Goal: Transaction & Acquisition: Book appointment/travel/reservation

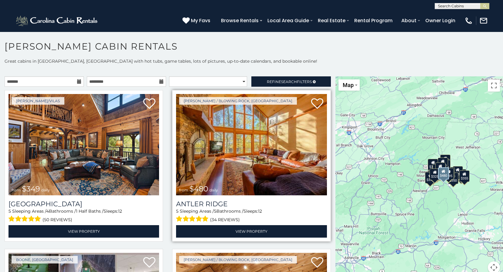
click at [240, 157] on img at bounding box center [251, 144] width 151 height 101
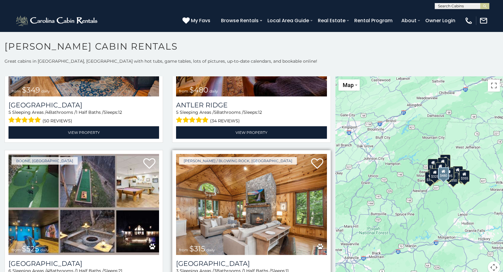
scroll to position [122, 0]
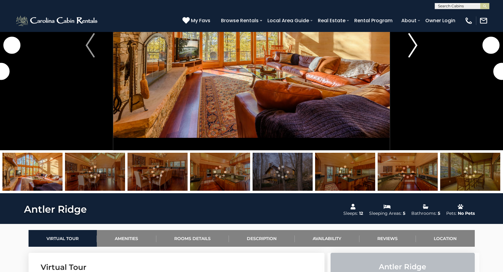
click at [412, 46] on img "Next" at bounding box center [413, 45] width 9 height 24
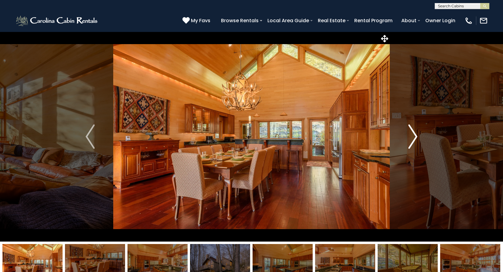
click at [415, 131] on img "Next" at bounding box center [413, 136] width 9 height 24
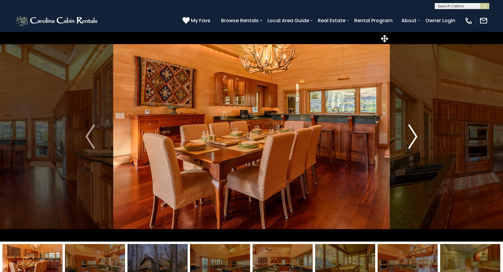
click at [418, 136] on button "Next" at bounding box center [413, 137] width 46 height 210
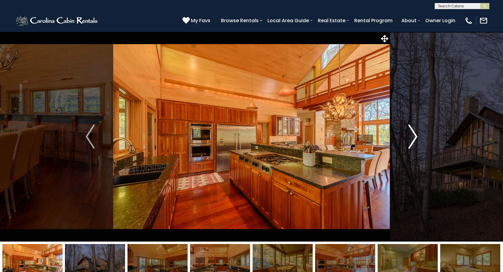
click at [417, 136] on img "Next" at bounding box center [413, 136] width 9 height 24
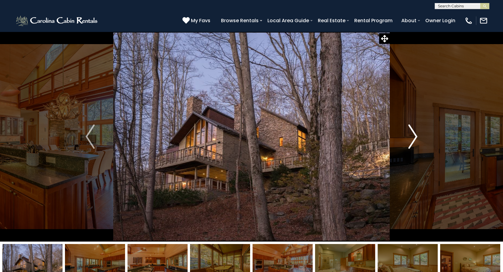
click at [417, 136] on img "Next" at bounding box center [413, 136] width 9 height 24
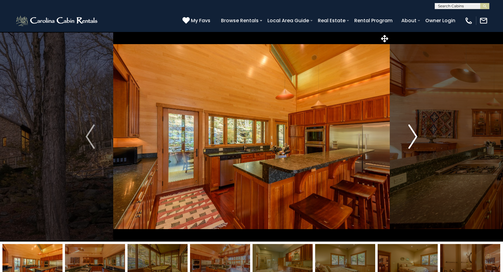
click at [417, 136] on img "Next" at bounding box center [413, 136] width 9 height 24
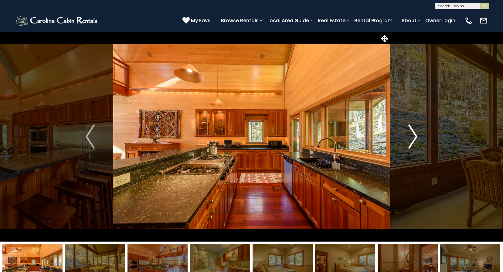
click at [417, 136] on img "Next" at bounding box center [413, 136] width 9 height 24
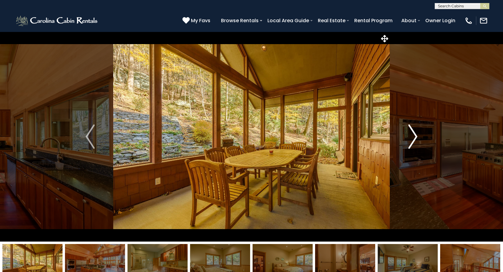
click at [417, 136] on img "Next" at bounding box center [413, 136] width 9 height 24
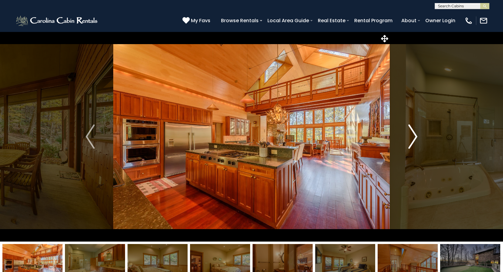
click at [417, 136] on img "Next" at bounding box center [413, 136] width 9 height 24
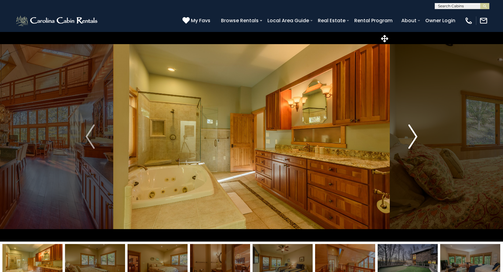
click at [417, 136] on img "Next" at bounding box center [413, 136] width 9 height 24
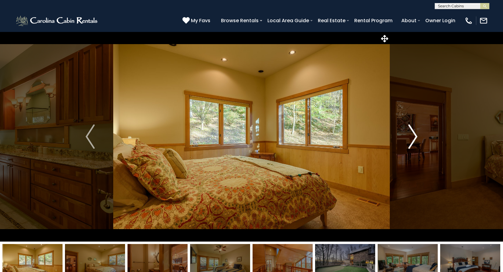
click at [417, 136] on img "Next" at bounding box center [413, 136] width 9 height 24
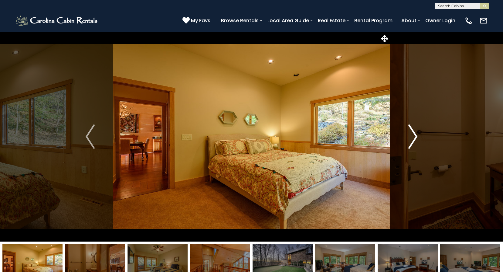
click at [417, 136] on img "Next" at bounding box center [413, 136] width 9 height 24
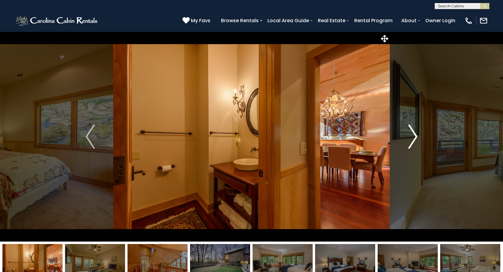
click at [417, 136] on img "Next" at bounding box center [413, 136] width 9 height 24
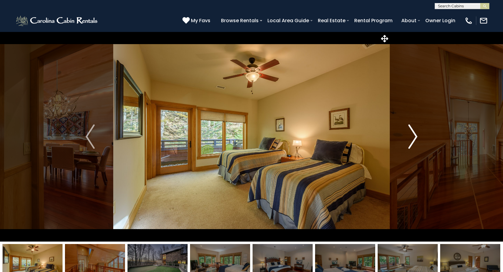
click at [417, 136] on img "Next" at bounding box center [413, 136] width 9 height 24
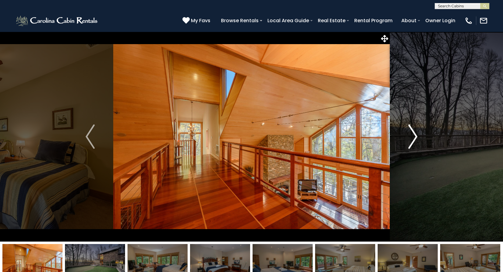
click at [417, 136] on img "Next" at bounding box center [413, 136] width 9 height 24
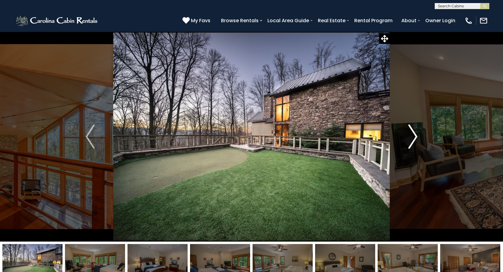
click at [417, 136] on img "Next" at bounding box center [413, 136] width 9 height 24
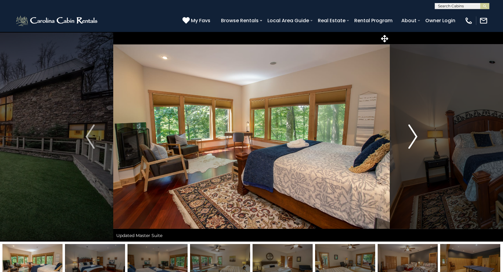
click at [416, 136] on img "Next" at bounding box center [413, 136] width 9 height 24
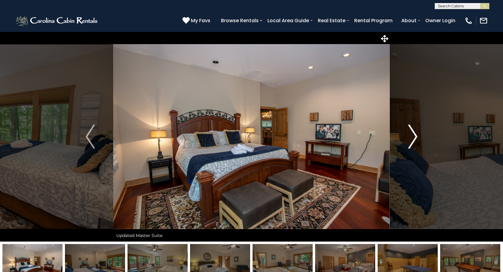
click at [412, 136] on img "Next" at bounding box center [413, 136] width 9 height 24
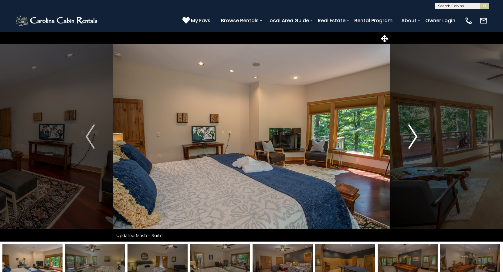
click at [411, 136] on img "Next" at bounding box center [413, 136] width 9 height 24
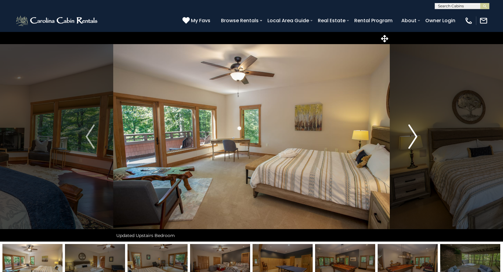
click at [412, 139] on img "Next" at bounding box center [413, 136] width 9 height 24
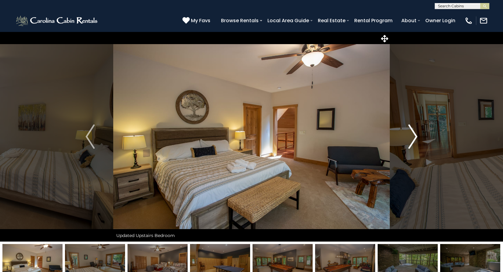
click at [414, 136] on img "Next" at bounding box center [413, 136] width 9 height 24
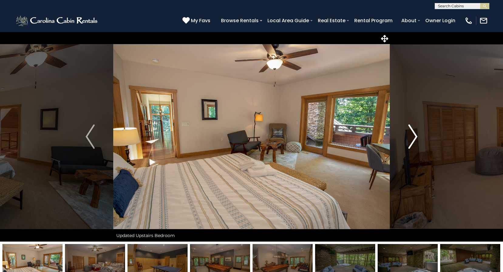
click at [414, 136] on img "Next" at bounding box center [413, 136] width 9 height 24
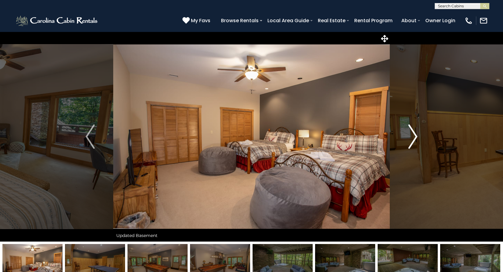
click at [414, 136] on img "Next" at bounding box center [413, 136] width 9 height 24
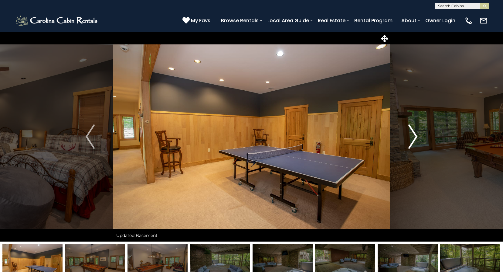
click at [414, 136] on img "Next" at bounding box center [413, 136] width 9 height 24
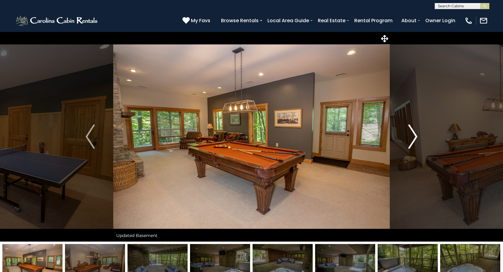
click at [414, 136] on img "Next" at bounding box center [413, 136] width 9 height 24
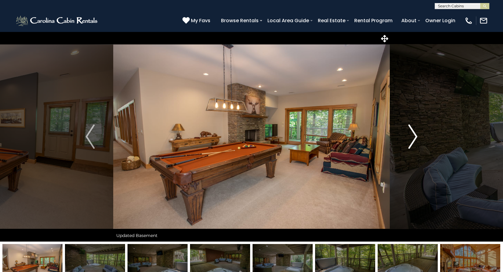
click at [414, 136] on img "Next" at bounding box center [413, 136] width 9 height 24
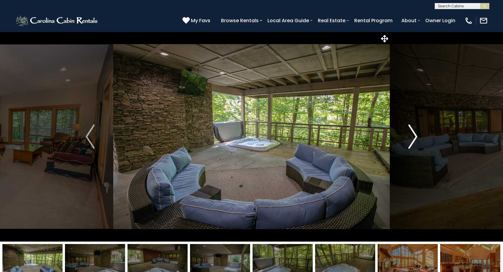
click at [414, 136] on img "Next" at bounding box center [413, 136] width 9 height 24
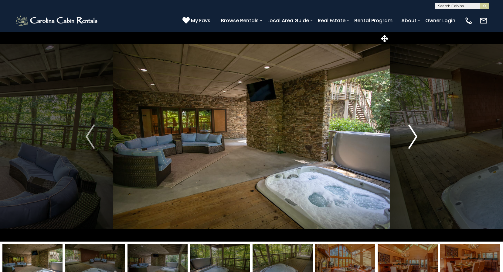
click at [414, 136] on img "Next" at bounding box center [413, 136] width 9 height 24
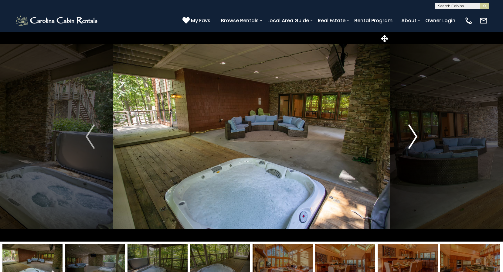
click at [413, 136] on img "Next" at bounding box center [413, 136] width 9 height 24
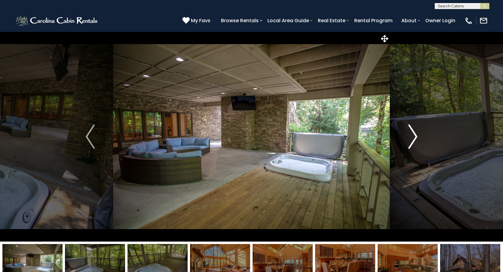
click at [413, 134] on img "Next" at bounding box center [413, 136] width 9 height 24
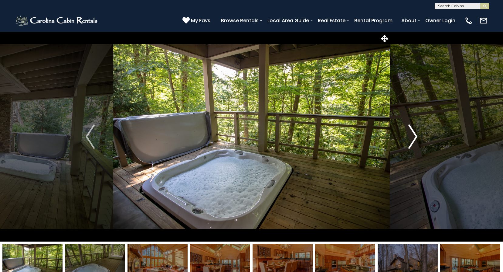
click at [413, 134] on img "Next" at bounding box center [413, 136] width 9 height 24
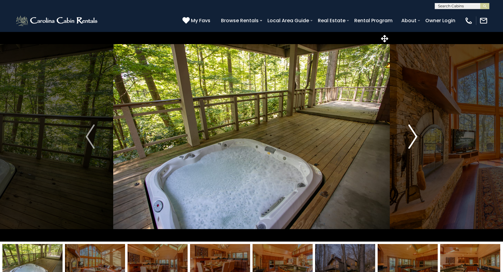
click at [413, 134] on img "Next" at bounding box center [413, 136] width 9 height 24
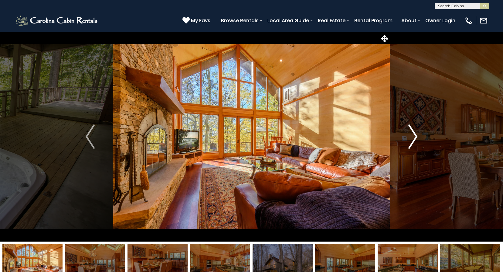
click at [413, 134] on img "Next" at bounding box center [413, 136] width 9 height 24
